Goal: Information Seeking & Learning: Learn about a topic

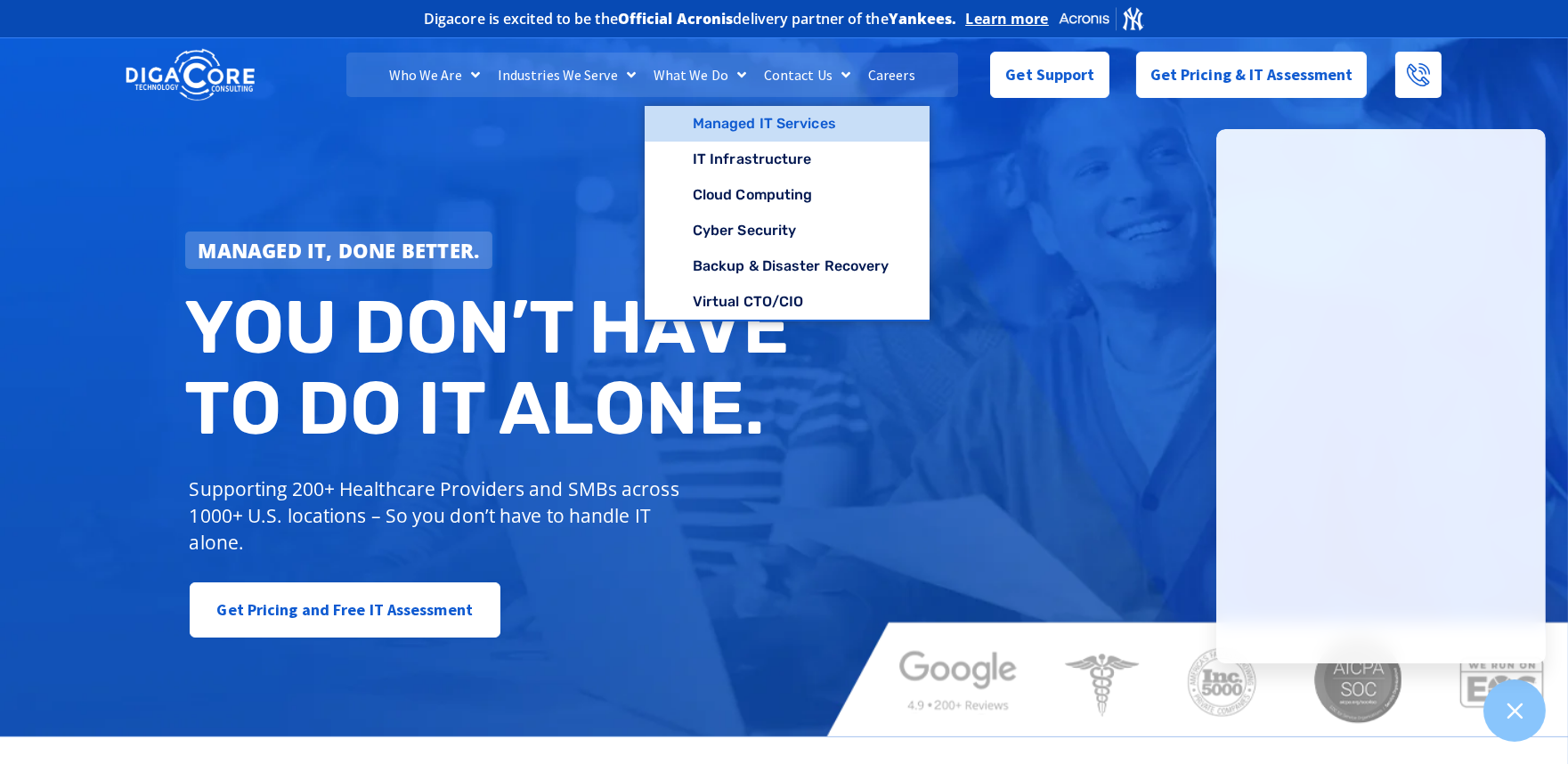
click at [746, 120] on link "Managed IT Services" at bounding box center [787, 124] width 286 height 36
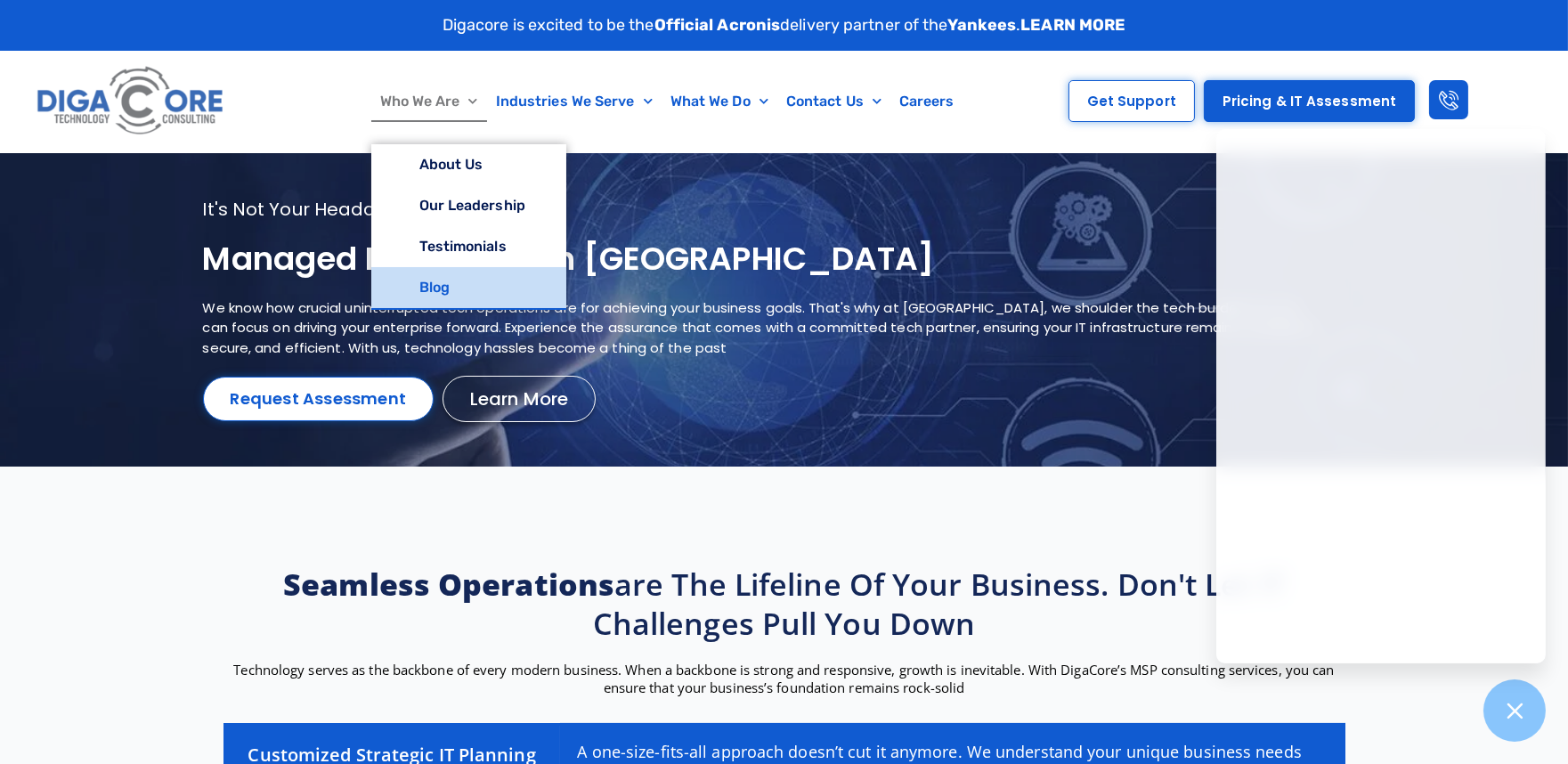
click at [443, 281] on link "Blog" at bounding box center [469, 288] width 195 height 41
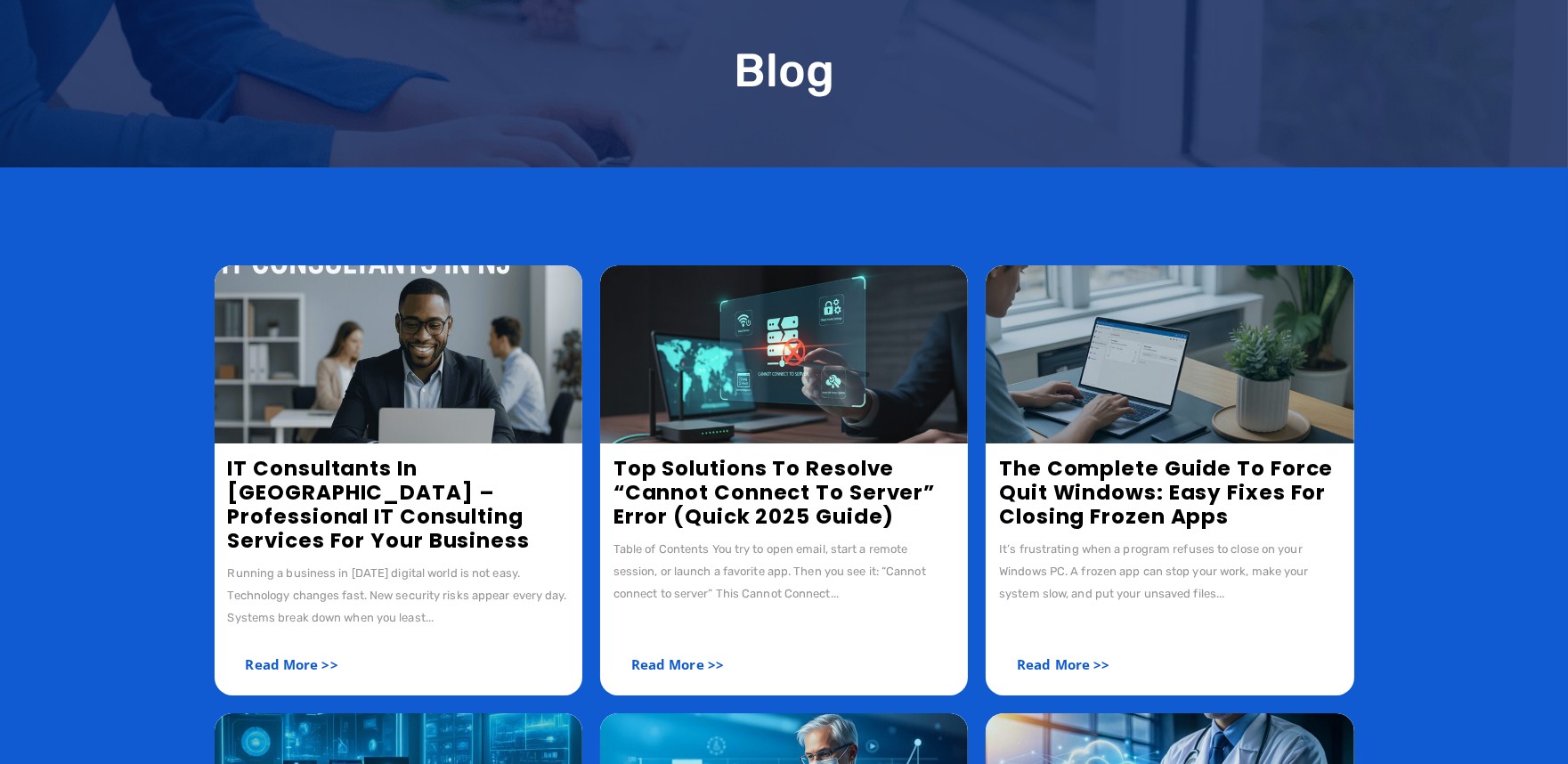
scroll to position [198, 0]
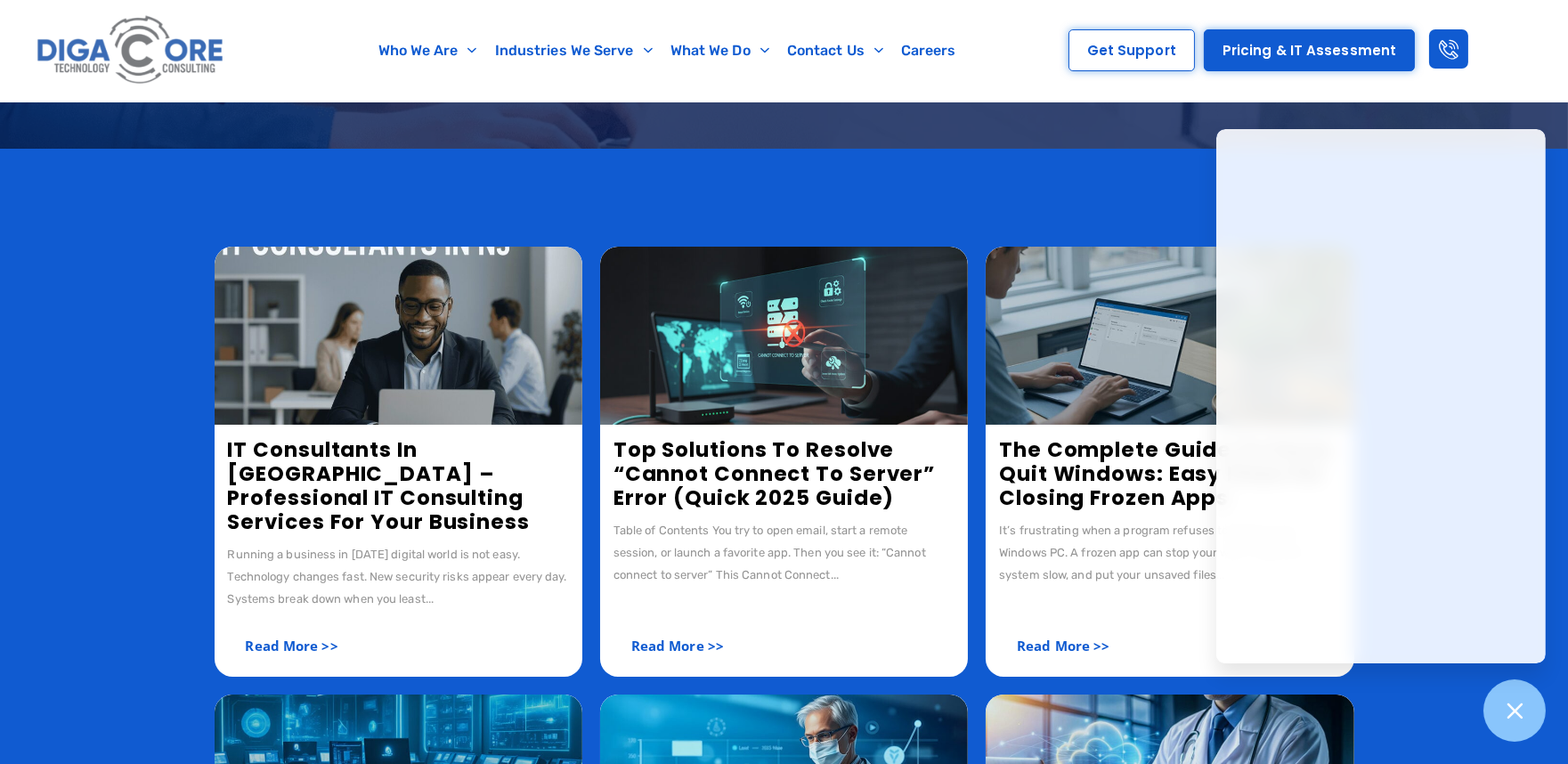
click at [347, 373] on img at bounding box center [399, 336] width 368 height 178
